Goal: Information Seeking & Learning: Learn about a topic

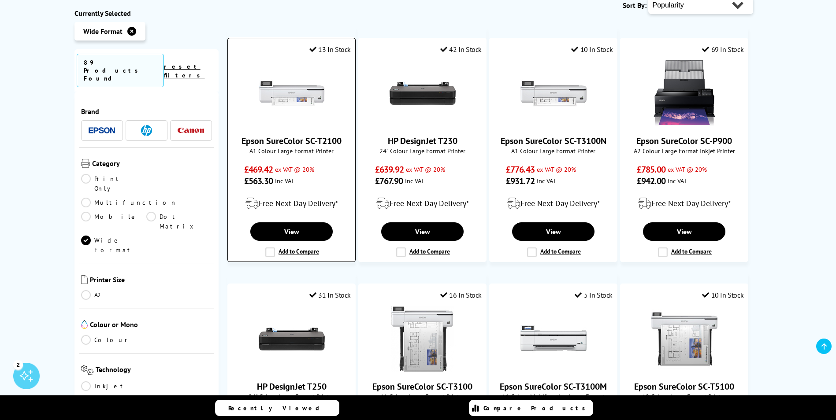
scroll to position [176, 0]
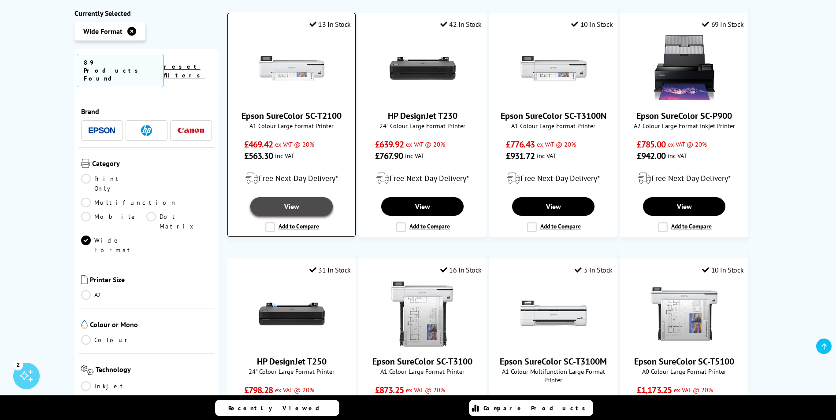
click at [293, 206] on link "View" at bounding box center [291, 206] width 82 height 19
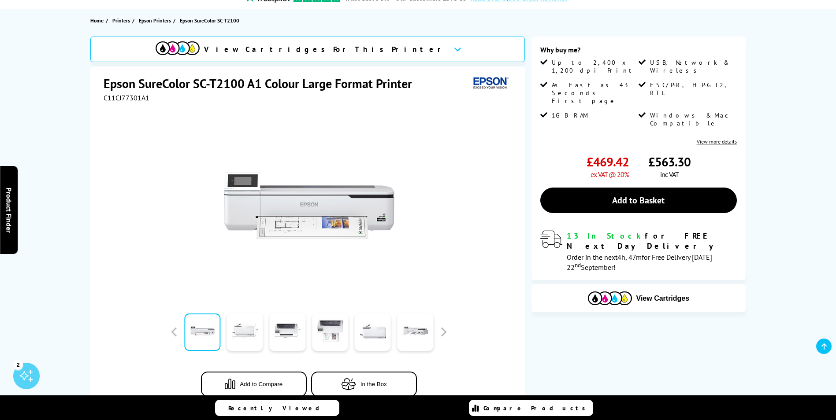
scroll to position [132, 0]
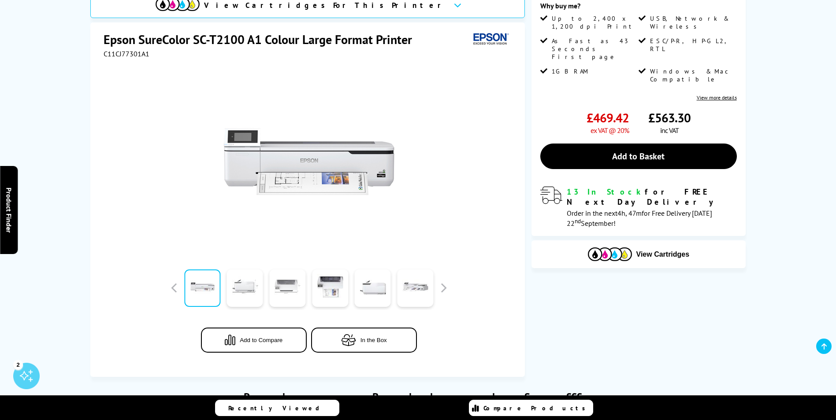
click at [290, 290] on link at bounding box center [287, 288] width 36 height 37
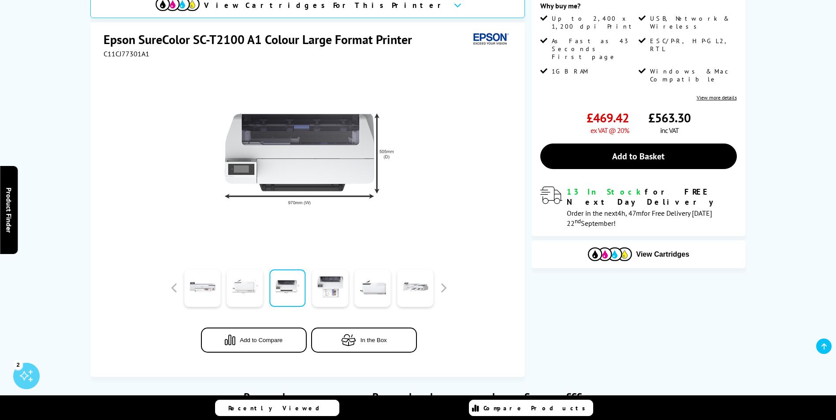
click at [253, 293] on link at bounding box center [245, 288] width 36 height 37
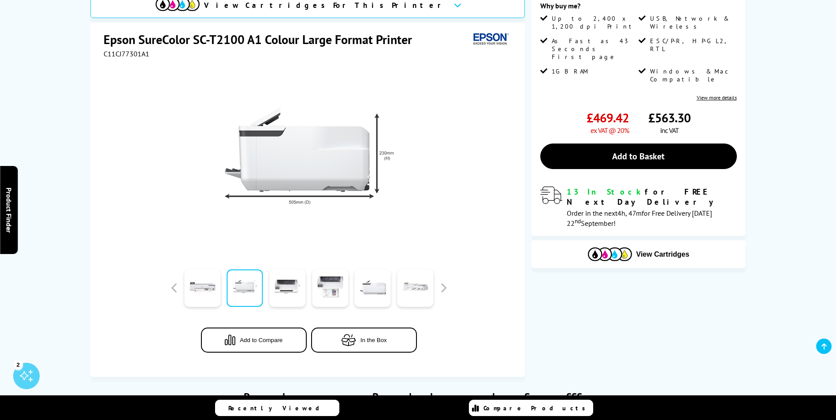
click at [400, 293] on link at bounding box center [415, 288] width 36 height 37
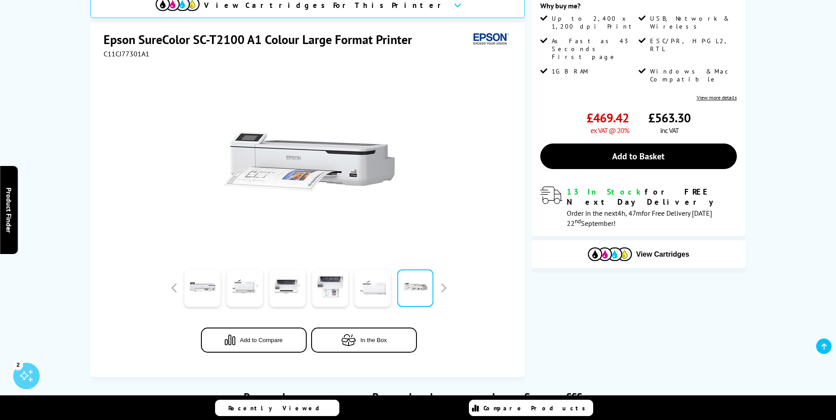
click at [381, 293] on link at bounding box center [373, 288] width 36 height 37
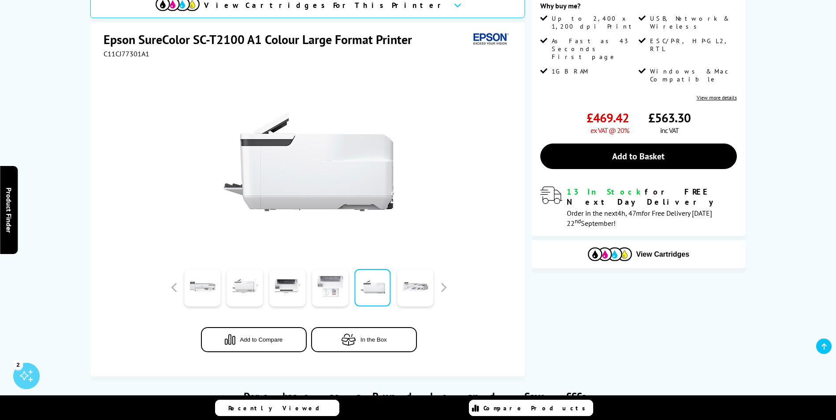
click at [337, 287] on link at bounding box center [330, 287] width 36 height 37
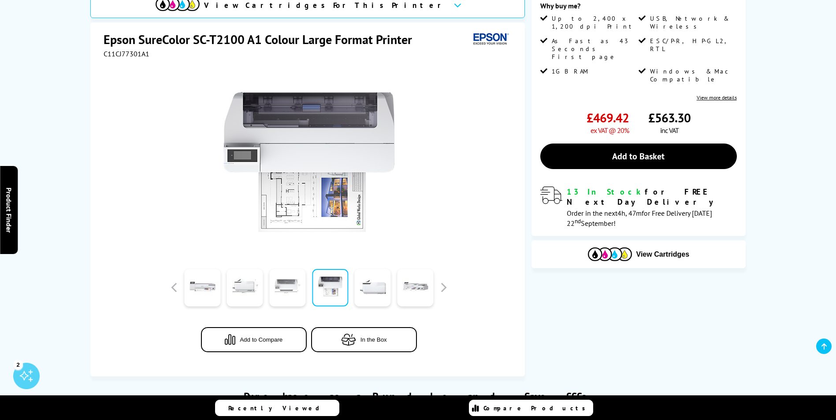
click at [296, 283] on link at bounding box center [287, 287] width 36 height 37
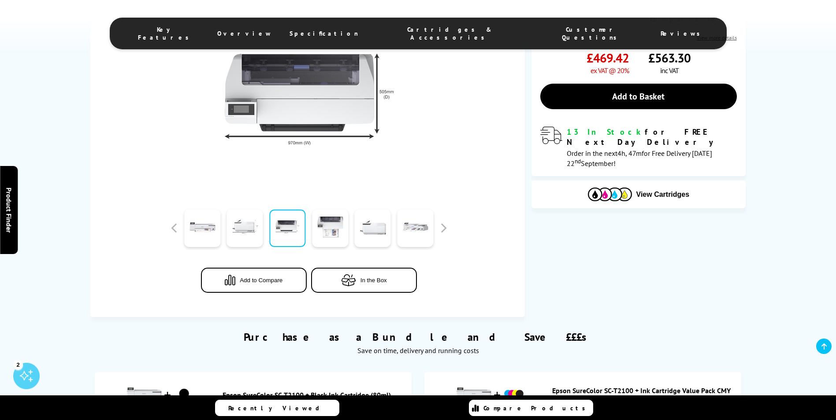
scroll to position [220, 0]
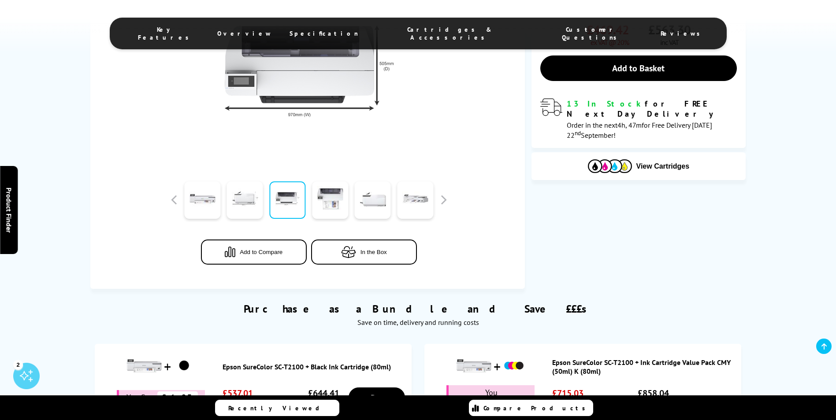
click at [342, 254] on icon "button" at bounding box center [348, 252] width 15 height 12
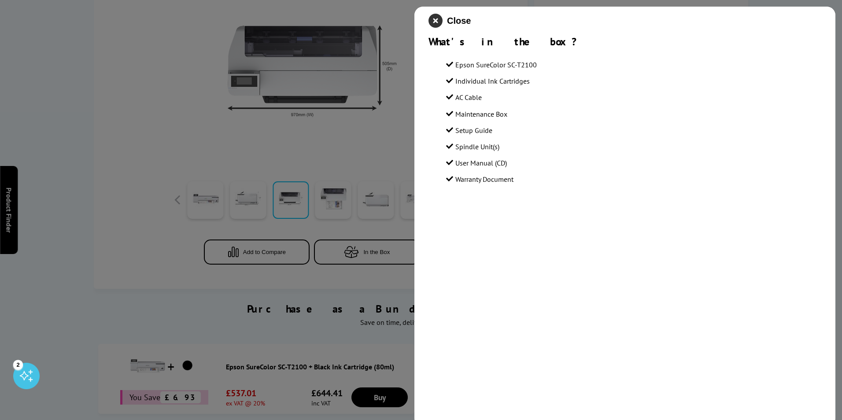
click at [435, 19] on icon "close modal" at bounding box center [436, 21] width 14 height 14
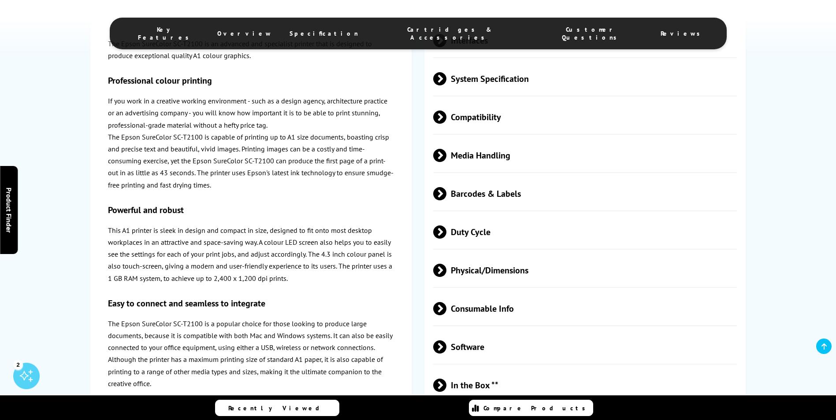
scroll to position [1101, 0]
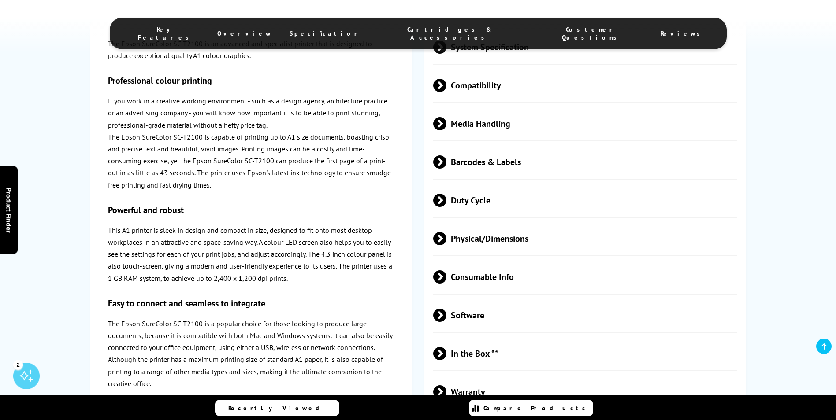
click at [474, 279] on span "Consumable Info" at bounding box center [585, 277] width 304 height 33
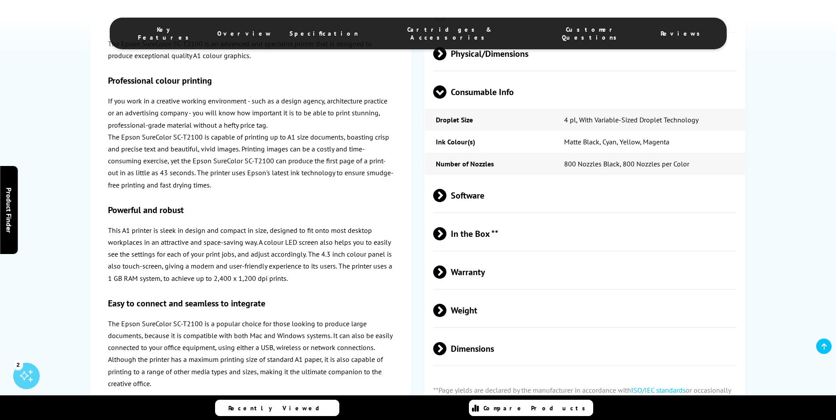
scroll to position [1322, 0]
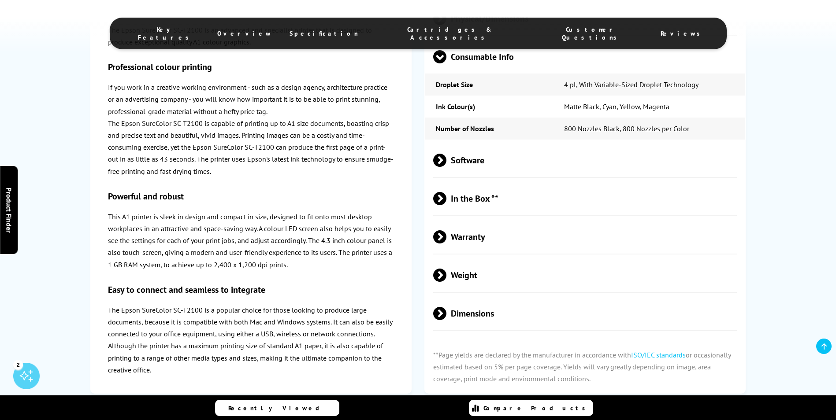
click at [446, 200] on span at bounding box center [446, 198] width 0 height 13
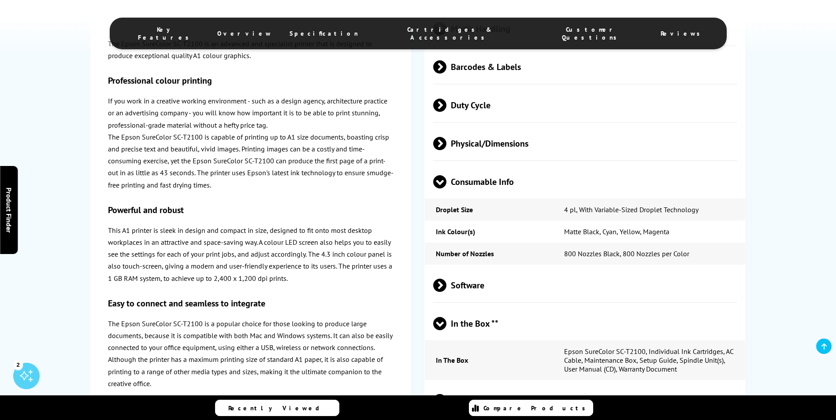
scroll to position [1189, 0]
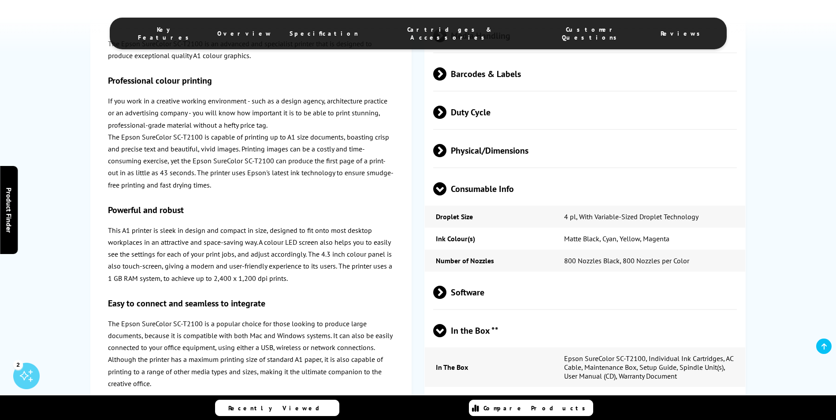
click at [446, 73] on span at bounding box center [446, 73] width 0 height 13
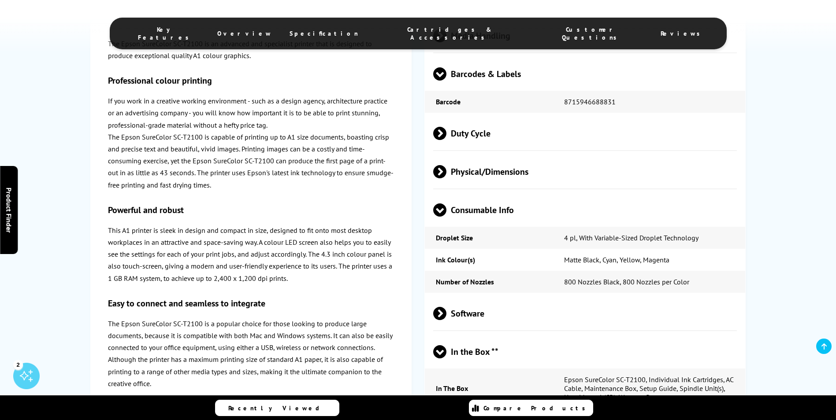
click at [446, 132] on span at bounding box center [446, 133] width 0 height 13
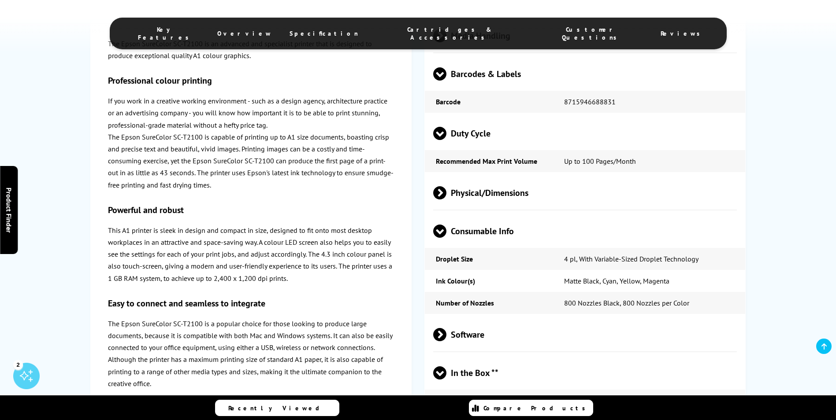
click at [446, 193] on span at bounding box center [446, 192] width 0 height 13
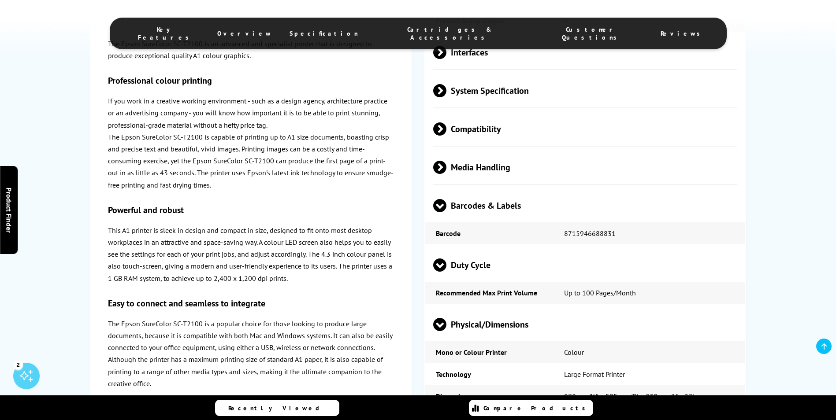
scroll to position [1057, 0]
click at [446, 164] on span at bounding box center [446, 167] width 0 height 13
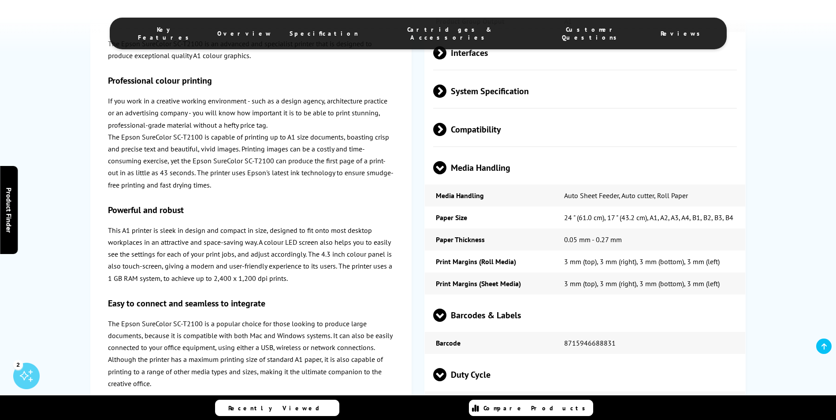
click at [446, 127] on span at bounding box center [446, 129] width 0 height 13
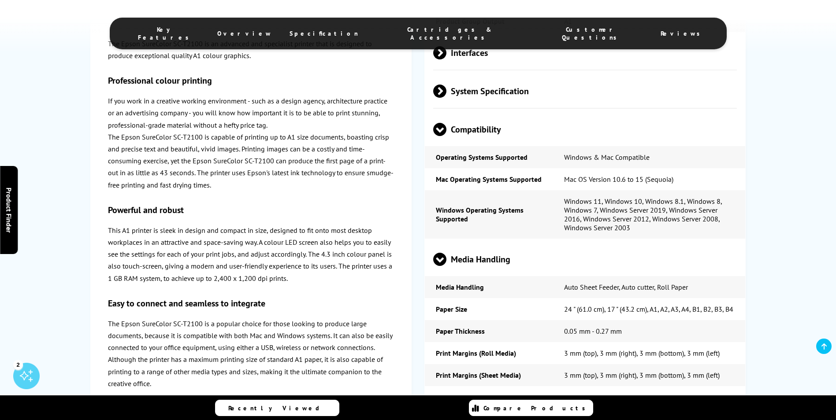
click at [446, 86] on span at bounding box center [446, 91] width 0 height 13
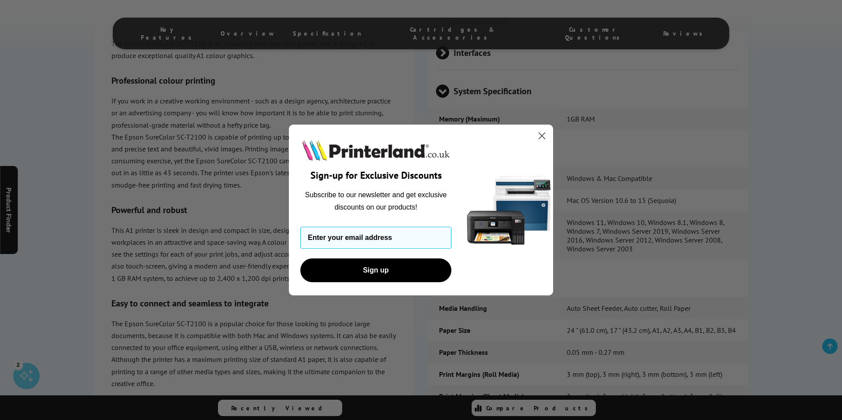
click at [541, 137] on circle "Close dialog" at bounding box center [542, 136] width 15 height 15
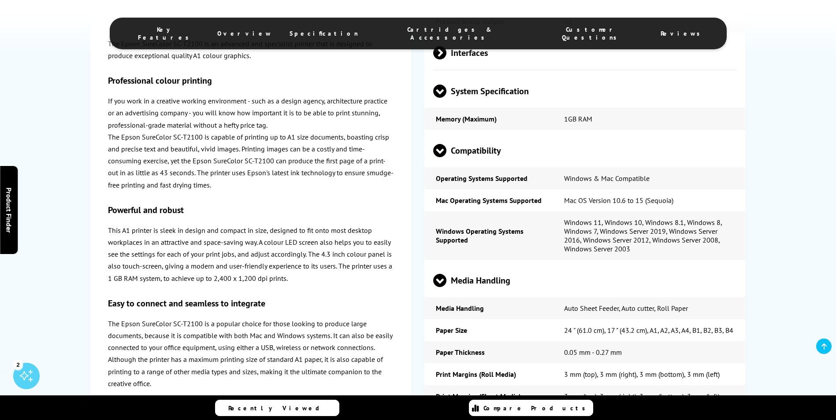
scroll to position [969, 0]
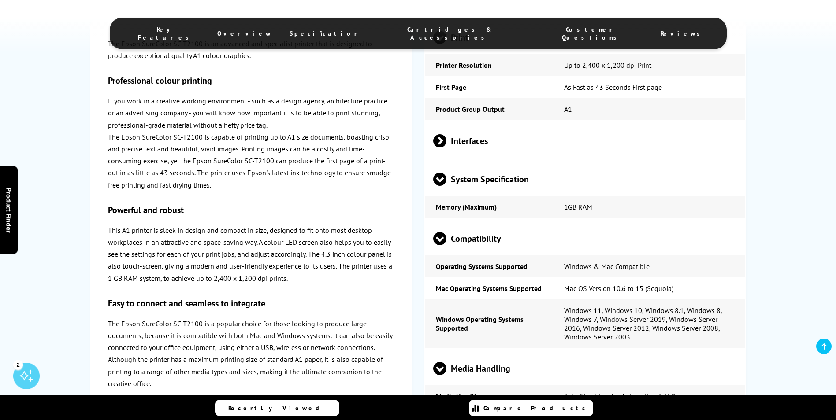
click at [446, 139] on span at bounding box center [446, 140] width 0 height 13
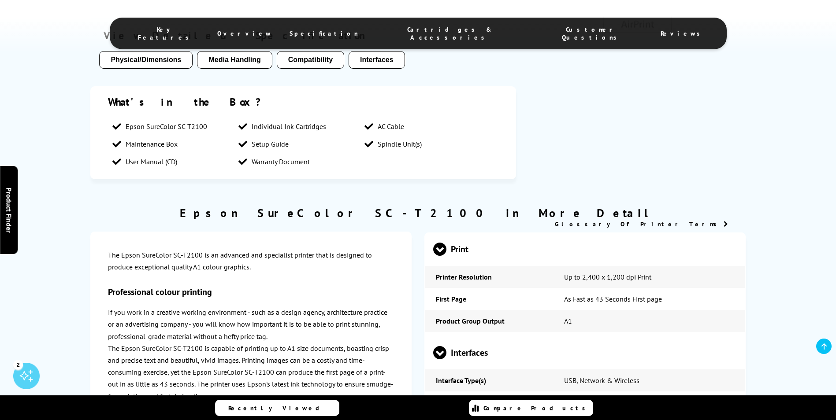
scroll to position [749, 0]
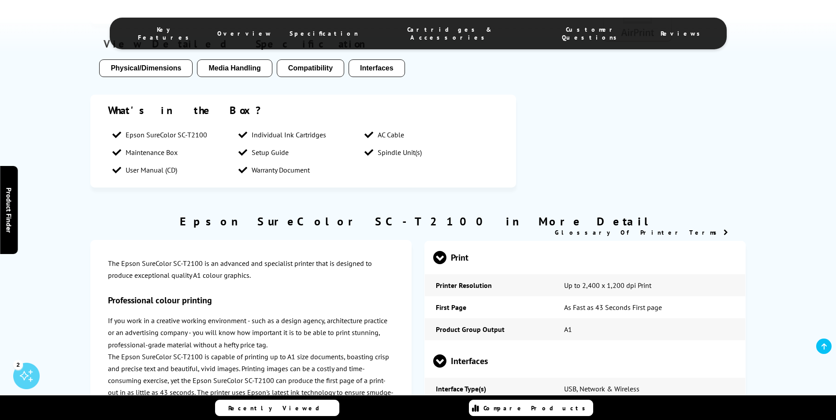
click at [435, 34] on ul "Key Features Overview Specification Cartridges & Accessories Customer Questions…" at bounding box center [418, 34] width 617 height 32
click at [434, 31] on span "Cartridges & Accessories" at bounding box center [449, 34] width 147 height 16
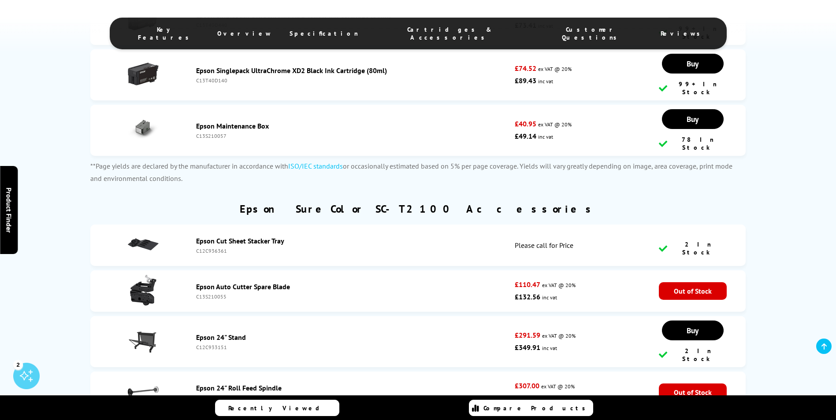
scroll to position [2697, 0]
